Goal: Transaction & Acquisition: Purchase product/service

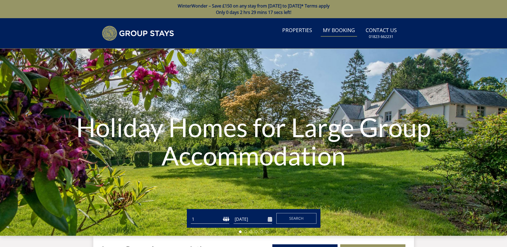
click at [348, 31] on link "My Booking" at bounding box center [339, 31] width 36 height 12
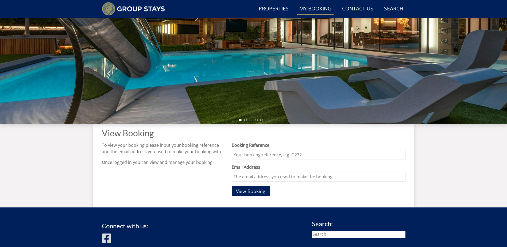
scroll to position [100, 0]
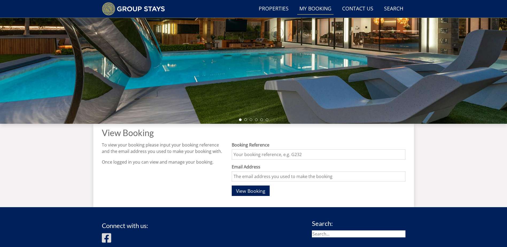
click at [317, 157] on input "Booking Reference" at bounding box center [319, 155] width 174 height 10
type input "G1377"
type input "[PERSON_NAME][EMAIL_ADDRESS][DOMAIN_NAME]"
click at [255, 192] on span "View Booking" at bounding box center [250, 191] width 29 height 6
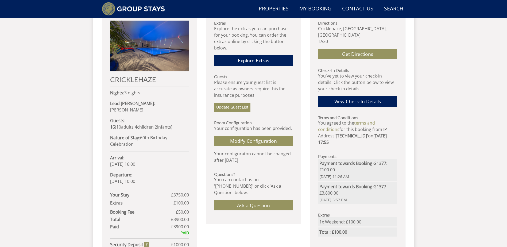
scroll to position [256, 0]
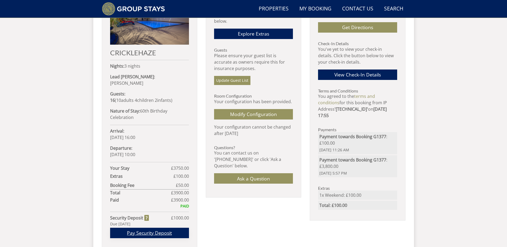
click at [157, 228] on link "Pay Security Deposit" at bounding box center [149, 233] width 79 height 10
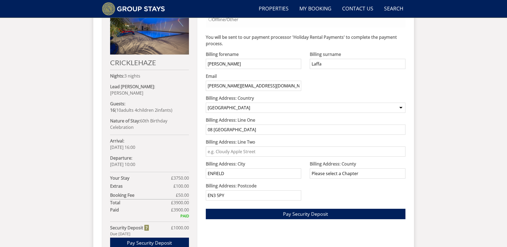
scroll to position [252, 0]
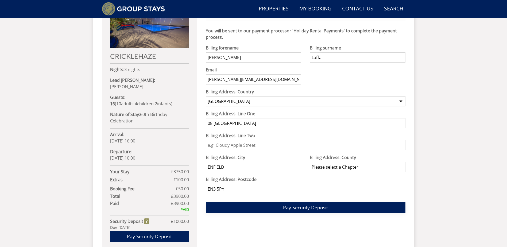
click at [311, 208] on span "Pay Security Deposit" at bounding box center [305, 207] width 45 height 6
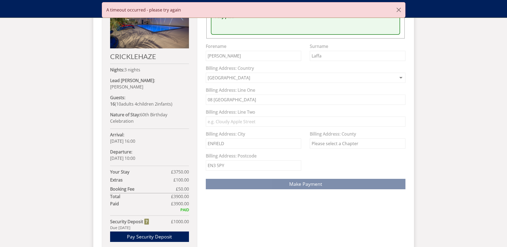
scroll to position [258, 0]
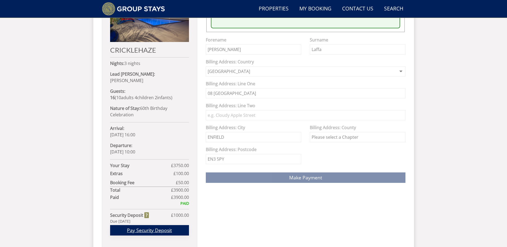
click at [157, 225] on link "Pay Security Deposit" at bounding box center [149, 230] width 79 height 10
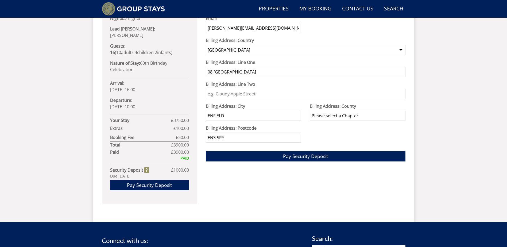
scroll to position [299, 0]
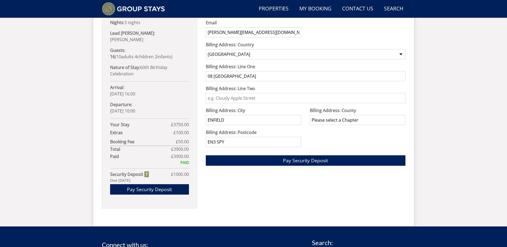
click at [309, 160] on span "Pay Security Deposit" at bounding box center [305, 160] width 45 height 6
